Goal: Find contact information: Find contact information

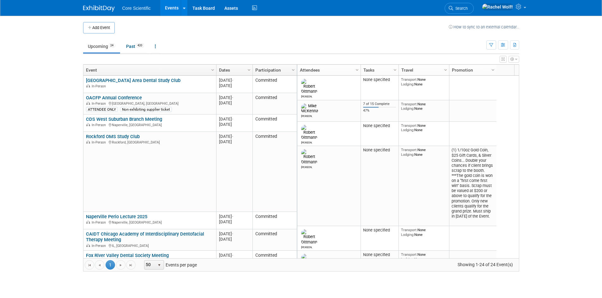
scroll to position [227, 0]
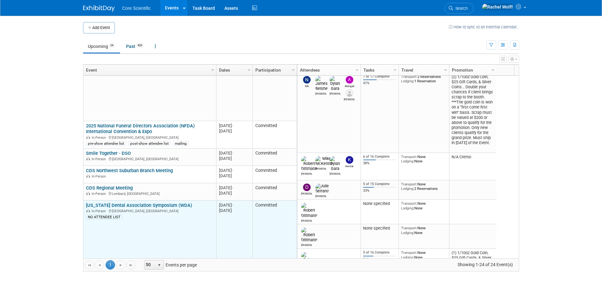
click at [292, 231] on td "Committed" at bounding box center [274, 241] width 44 height 80
click at [170, 207] on link "[US_STATE] Dental Association Symposium (WDA)" at bounding box center [139, 206] width 106 height 6
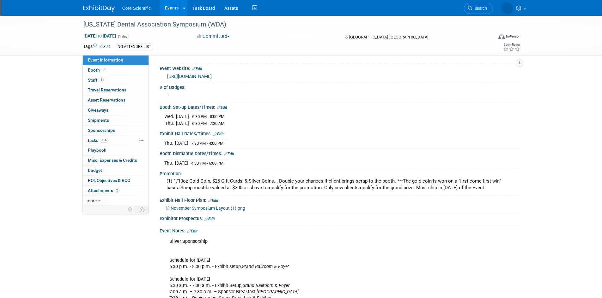
scroll to position [63, 0]
click at [217, 206] on span "November Symposium Layout (1).png" at bounding box center [208, 207] width 75 height 5
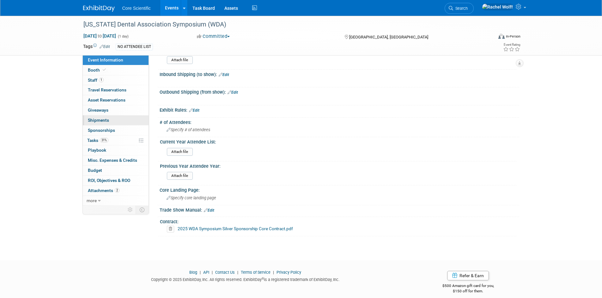
scroll to position [471, 0]
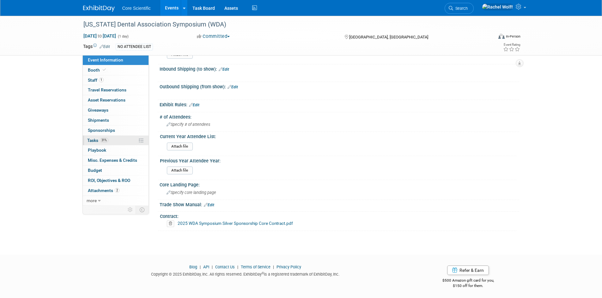
click at [129, 139] on link "31% Tasks 31%" at bounding box center [116, 141] width 66 height 10
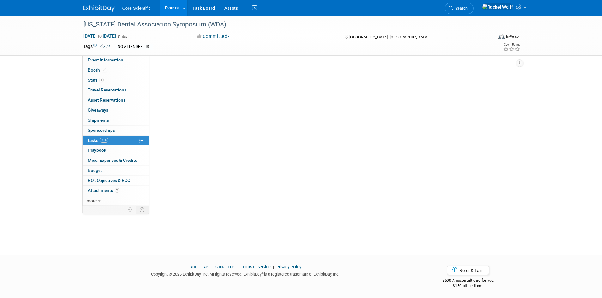
scroll to position [0, 0]
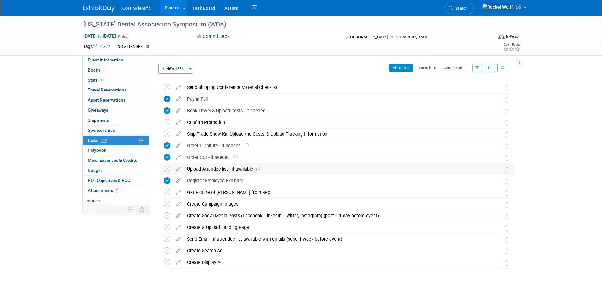
click at [258, 168] on icon at bounding box center [259, 168] width 4 height 3
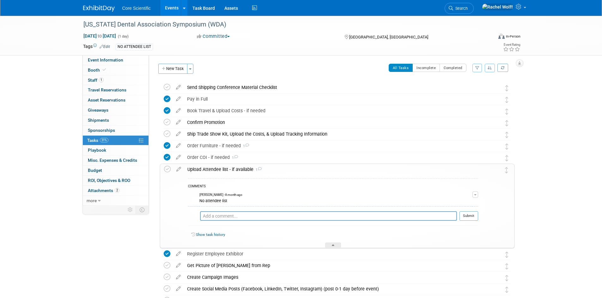
click at [258, 168] on icon at bounding box center [259, 168] width 4 height 3
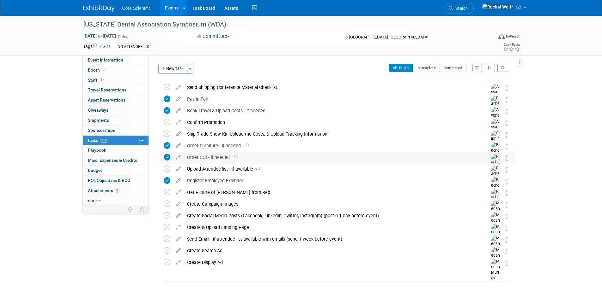
click at [228, 155] on div "Order COI - if needed 1" at bounding box center [331, 157] width 294 height 11
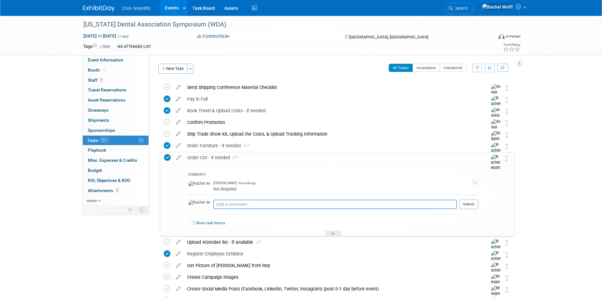
click at [229, 155] on div "Order COI - if needed 1" at bounding box center [331, 158] width 294 height 11
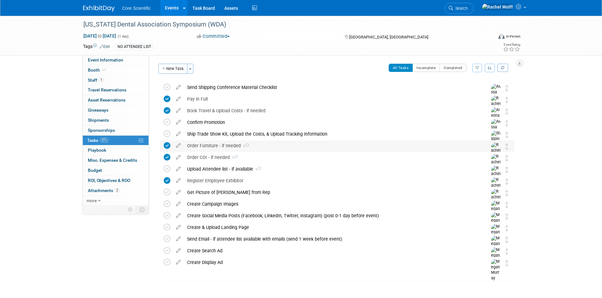
click at [243, 142] on div "Order Furniture - if needed 1" at bounding box center [331, 146] width 294 height 11
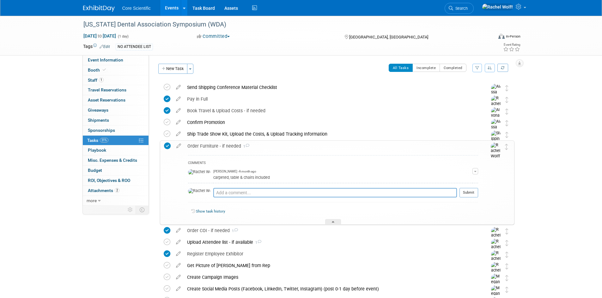
click at [243, 142] on div "Order Furniture - if needed 1" at bounding box center [331, 146] width 294 height 11
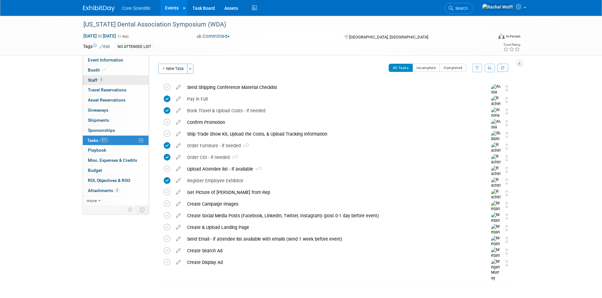
click at [110, 77] on link "1 Staff 1" at bounding box center [116, 80] width 66 height 10
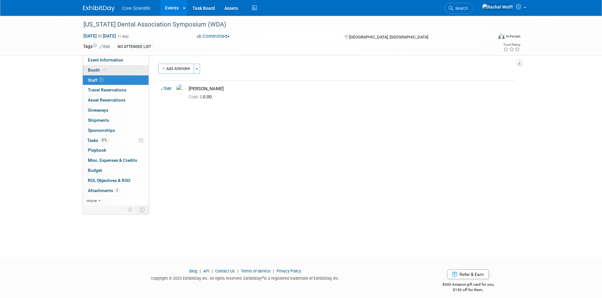
scroll to position [5, 0]
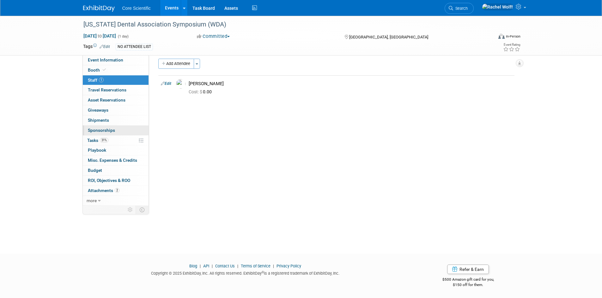
click at [106, 135] on link "0 Sponsorships 0" at bounding box center [116, 131] width 66 height 10
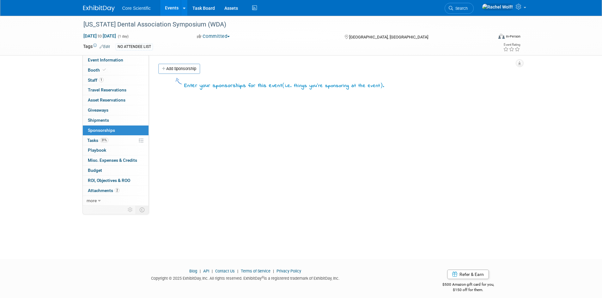
click at [115, 128] on link "0 Sponsorships 0" at bounding box center [116, 131] width 66 height 10
click at [118, 120] on link "0 Shipments 0" at bounding box center [116, 121] width 66 height 10
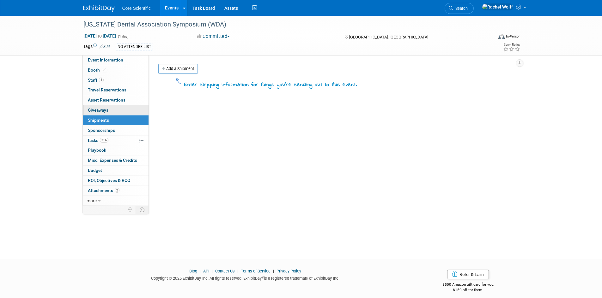
click at [122, 111] on link "0 Giveaways 0" at bounding box center [116, 110] width 66 height 10
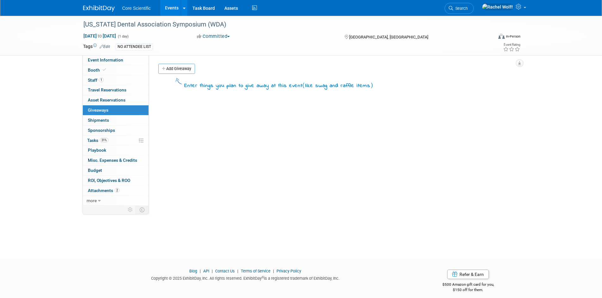
click at [85, 10] on img at bounding box center [99, 8] width 32 height 6
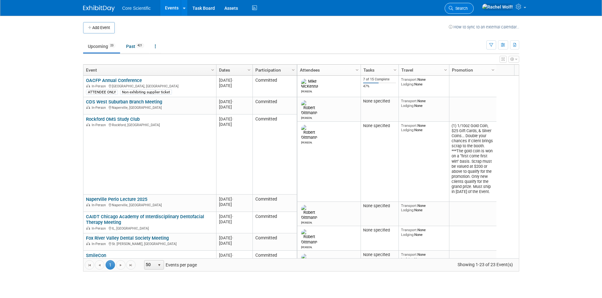
click at [467, 9] on span "Search" at bounding box center [460, 8] width 15 height 5
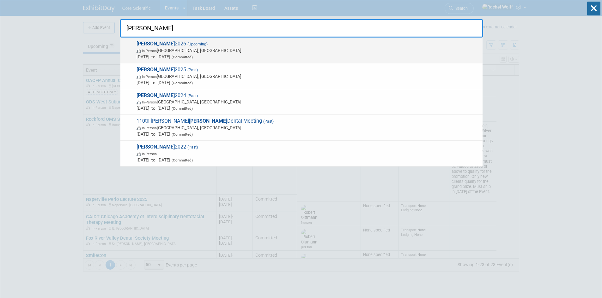
type input "hinman"
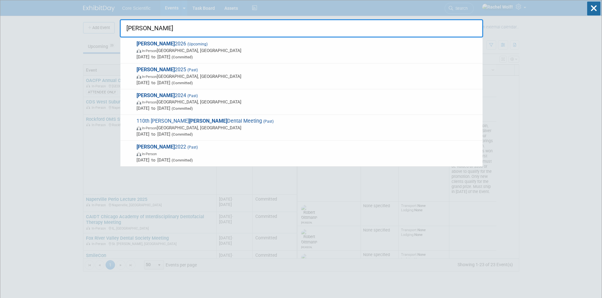
click at [145, 47] on span "In-Person Atlanta, GA" at bounding box center [307, 50] width 343 height 6
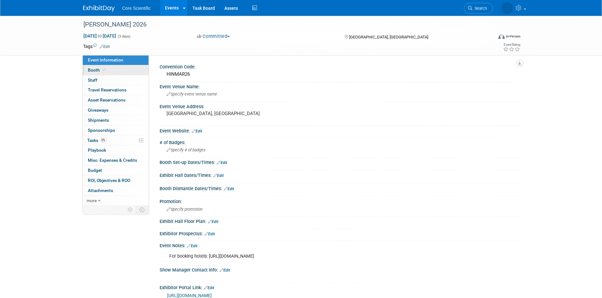
click at [99, 69] on span "Booth" at bounding box center [97, 70] width 19 height 5
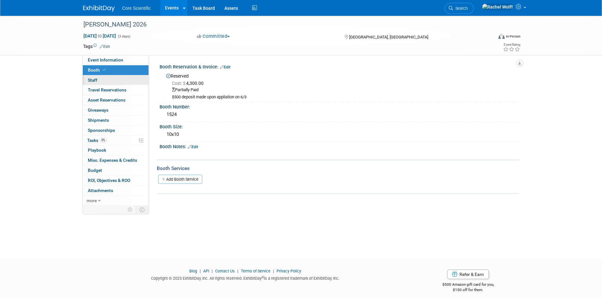
click at [116, 79] on link "0 Staff 0" at bounding box center [116, 80] width 66 height 10
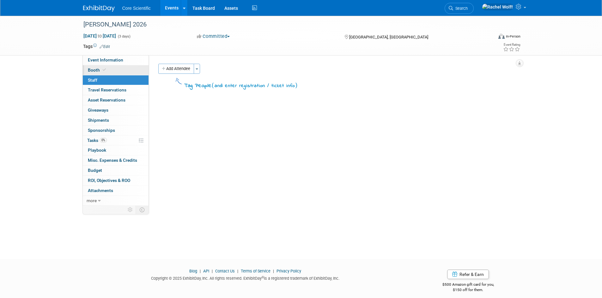
click at [114, 70] on link "Booth" at bounding box center [116, 70] width 66 height 10
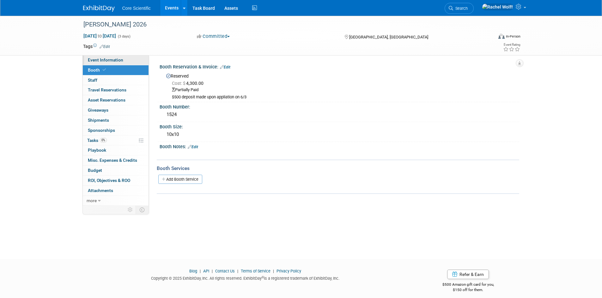
click at [123, 61] on link "Event Information" at bounding box center [116, 60] width 66 height 10
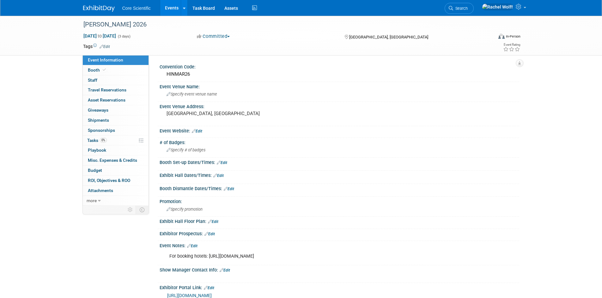
click at [58, 50] on div "Hinman 2026 Mar 12, 2026 to Mar 14, 2026 (3 days) Mar 12, 2026 to Mar 14, 2026 …" at bounding box center [301, 36] width 602 height 40
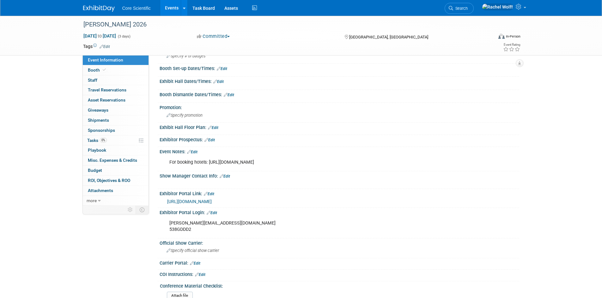
scroll to position [95, 0]
click at [212, 200] on link "https://s36.a2zinc.net/clients/HDSA/hinman2026/Public/Enter.aspx" at bounding box center [189, 201] width 45 height 5
drag, startPoint x: 229, startPoint y: 224, endPoint x: 169, endPoint y: 224, distance: 60.3
click at [169, 224] on div "alissa@core-scientific.com 538GDDD2" at bounding box center [307, 226] width 285 height 19
copy div "alissa@core-scientific.com"
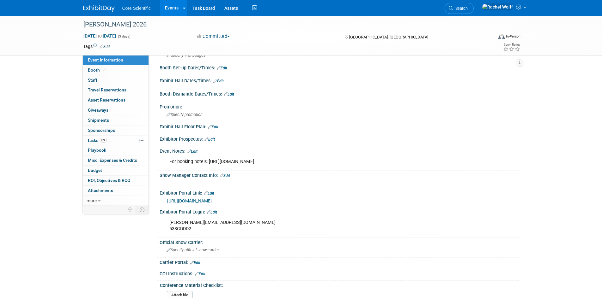
click at [505, 238] on div "Exhibitor Portal Login: Edit alissa@core-scientific.com 538GDDD2 X" at bounding box center [338, 223] width 362 height 31
